Goal: Information Seeking & Learning: Learn about a topic

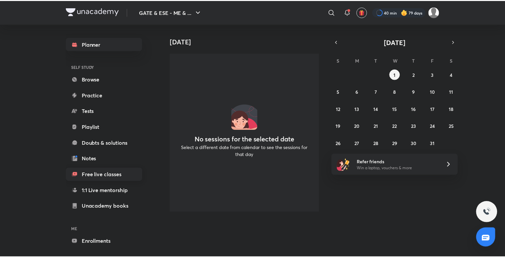
scroll to position [25, 0]
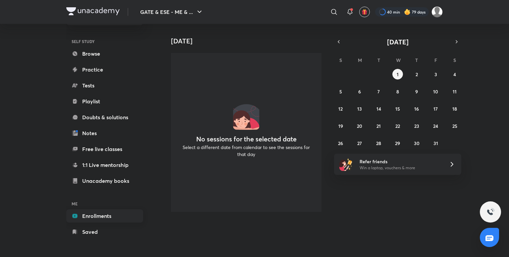
click at [101, 211] on link "Enrollments" at bounding box center [104, 215] width 77 height 13
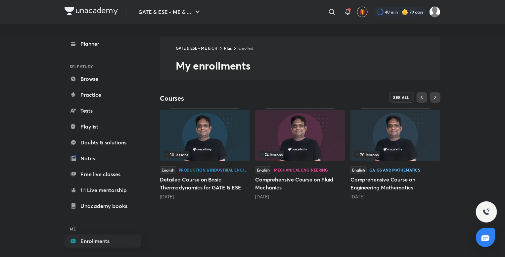
click at [373, 153] on span "70 lessons" at bounding box center [367, 155] width 23 height 4
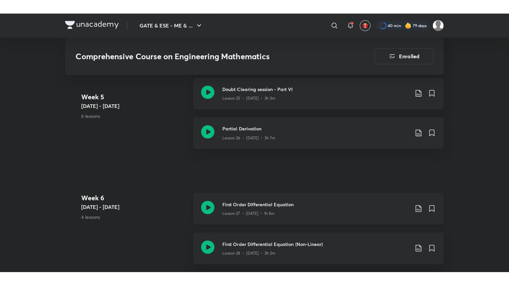
scroll to position [1484, 0]
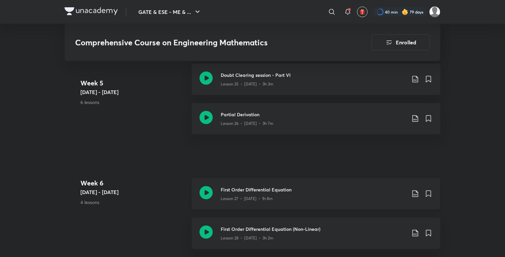
click at [207, 195] on icon at bounding box center [206, 192] width 13 height 13
